Goal: Information Seeking & Learning: Learn about a topic

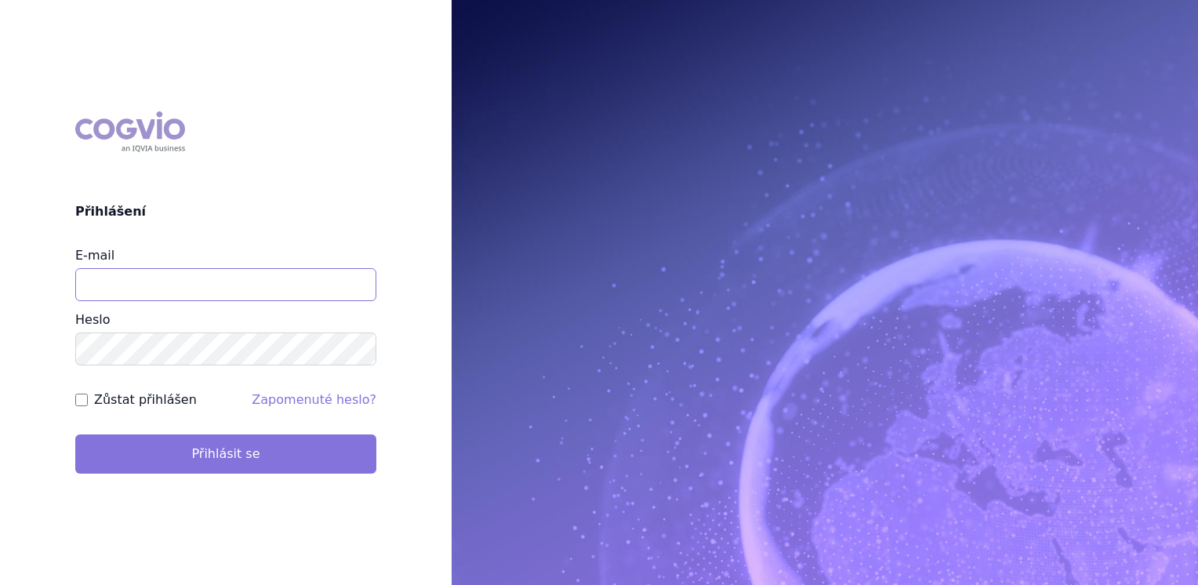
type input "jana_oberreiterova@accord-healthcare.com"
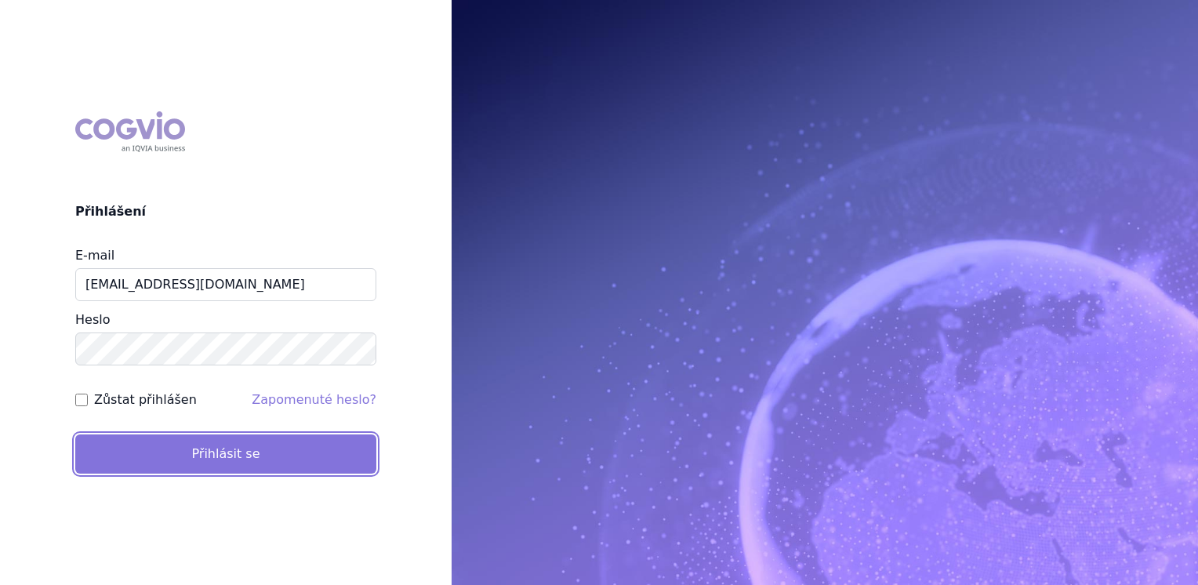
click at [217, 452] on button "Přihlásit se" at bounding box center [225, 453] width 301 height 39
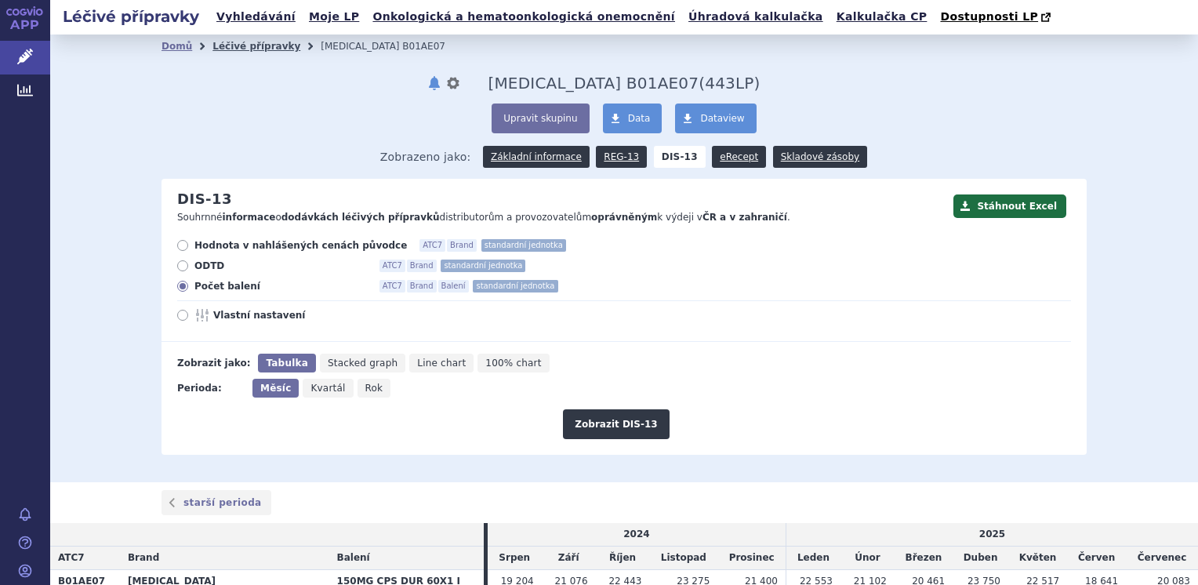
click at [236, 42] on link "Léčivé přípravky" at bounding box center [256, 46] width 88 height 11
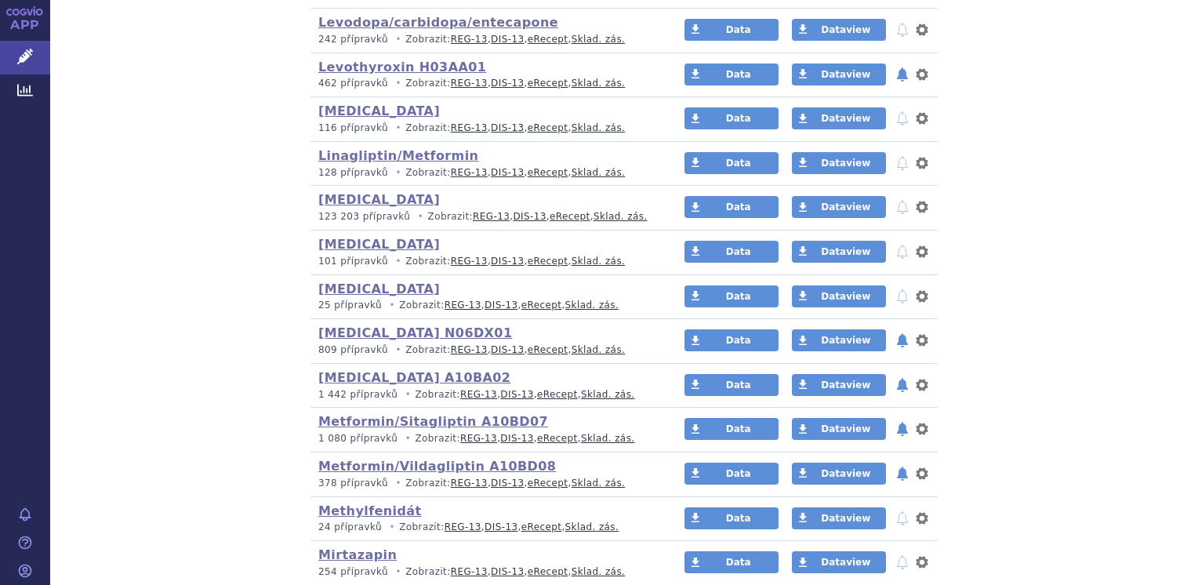
scroll to position [1803, 0]
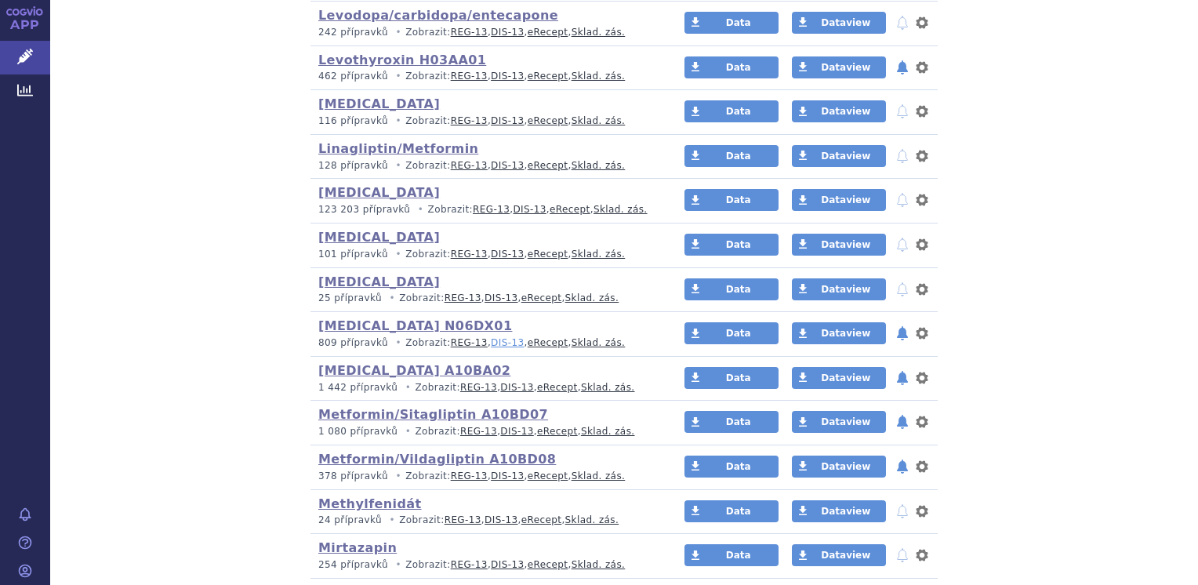
click at [492, 339] on link "DIS-13" at bounding box center [507, 342] width 33 height 11
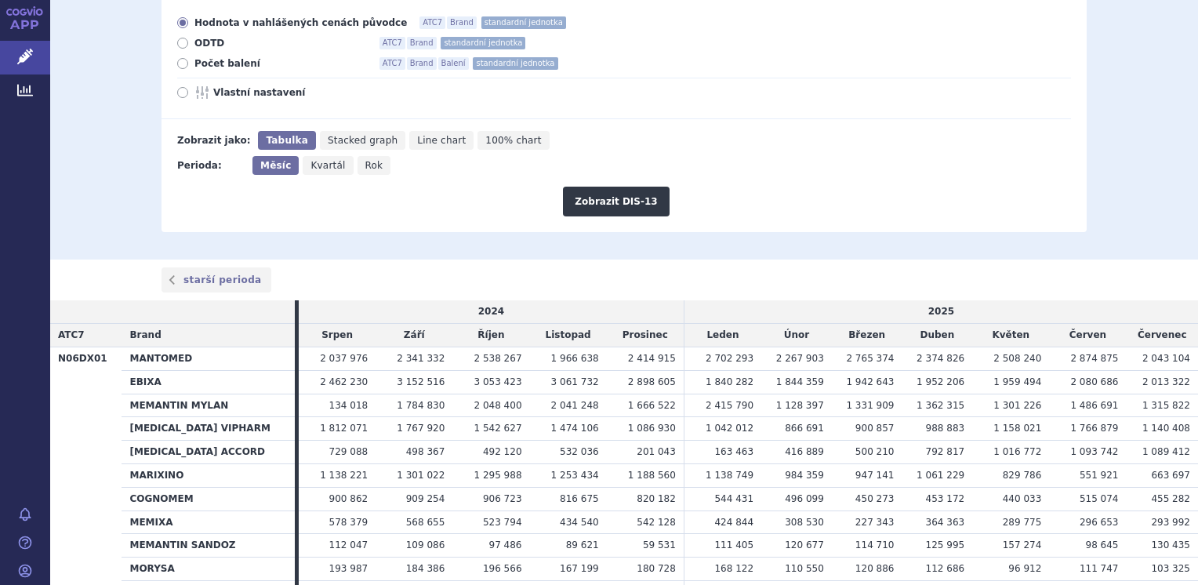
scroll to position [216, 0]
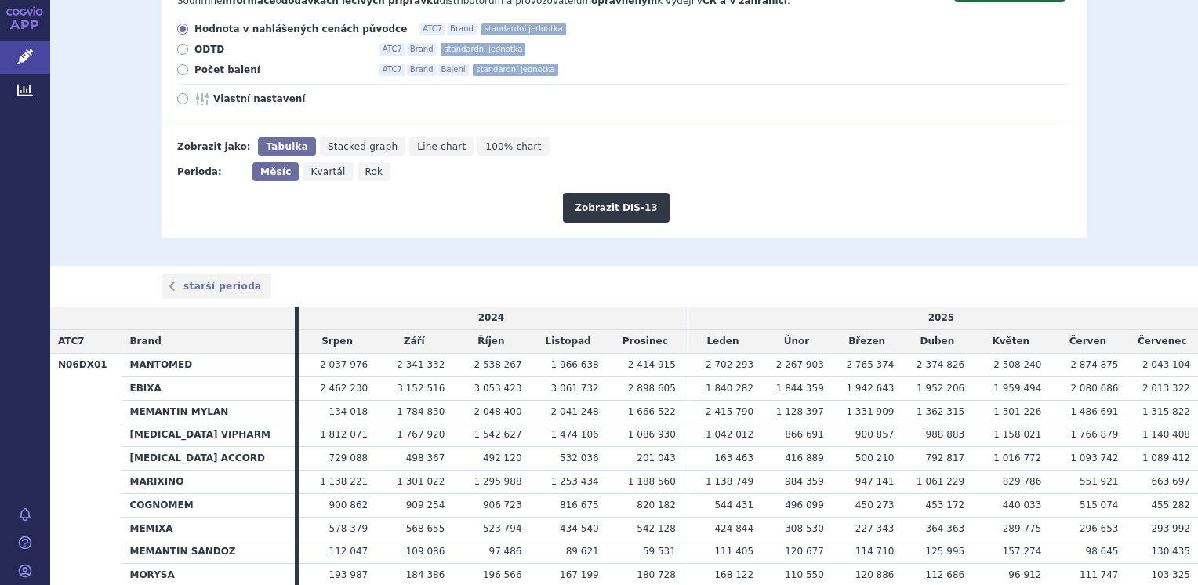
click at [179, 71] on icon at bounding box center [182, 69] width 11 height 11
click at [179, 71] on input "Počet balení ATC7 Brand Balení standardní jednotka" at bounding box center [184, 72] width 10 height 10
radio input "true"
click at [605, 209] on button "Zobrazit DIS-13" at bounding box center [616, 208] width 106 height 30
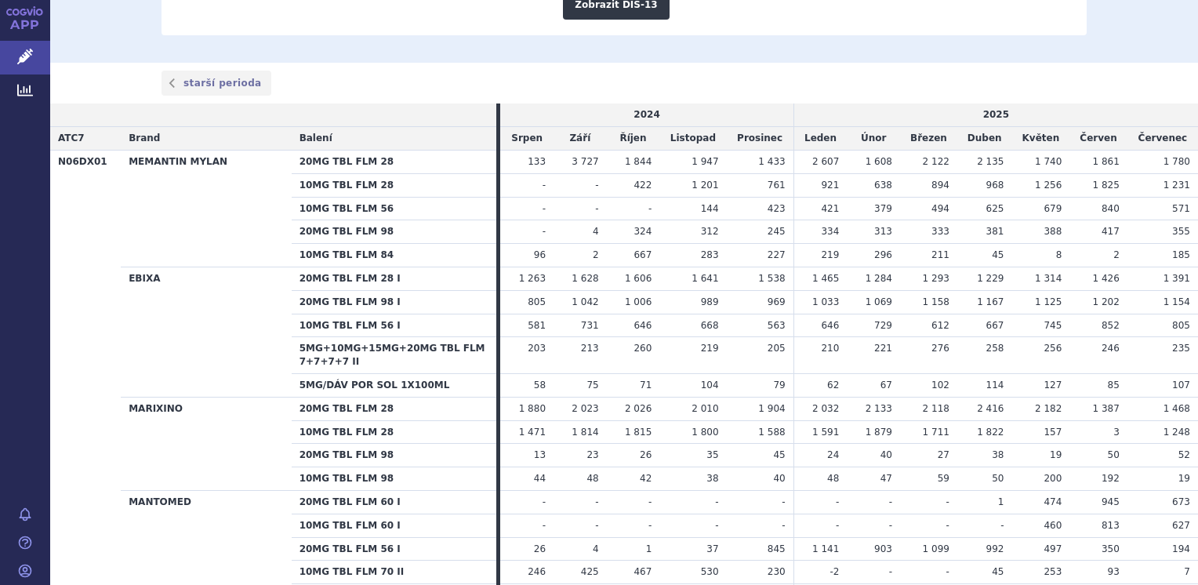
scroll to position [392, 0]
